Goal: Obtain resource: Obtain resource

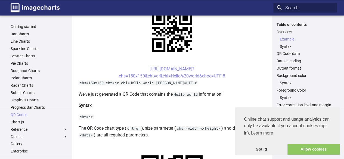
scroll to position [129, 0]
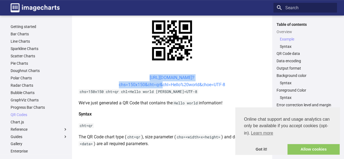
drag, startPoint x: 137, startPoint y: 77, endPoint x: 161, endPoint y: 87, distance: 25.8
click at [161, 87] on center "[URL][DOMAIN_NAME]? chs=150x150&cht=qr&chl=Hello%20world&choe=UTF-8" at bounding box center [172, 81] width 187 height 14
copy link "[URL][DOMAIN_NAME]? chs=150x150&cht=qr&chl="
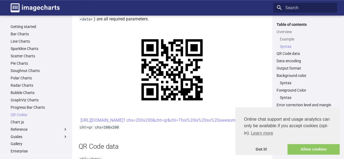
scroll to position [258, 0]
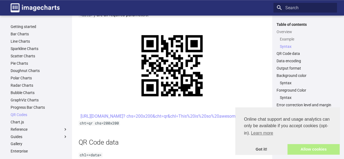
click at [312, 150] on link "Allow cookies" at bounding box center [314, 149] width 52 height 11
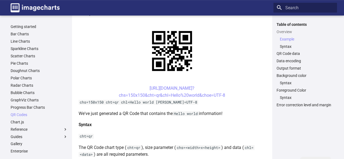
scroll to position [134, 0]
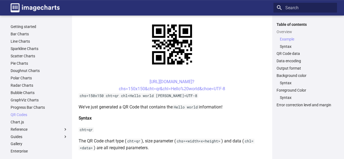
scroll to position [151, 0]
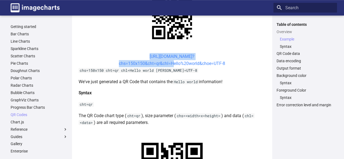
drag, startPoint x: 138, startPoint y: 55, endPoint x: 171, endPoint y: 64, distance: 34.0
click at [171, 64] on center "[URL][DOMAIN_NAME]? chs=150x150&cht=qr&chl=Hello%20world&choe=UTF-8" at bounding box center [172, 60] width 187 height 14
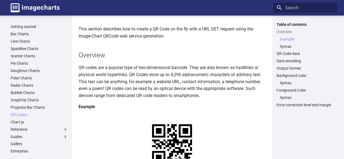
scroll to position [0, 0]
